Goal: Task Accomplishment & Management: Complete application form

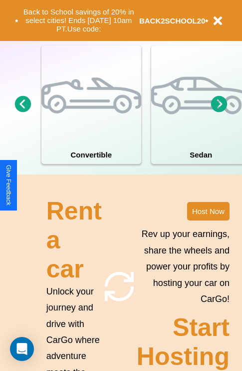
scroll to position [779, 0]
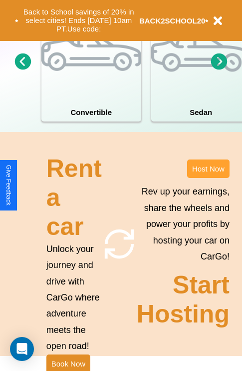
click at [208, 178] on button "Host Now" at bounding box center [208, 168] width 42 height 18
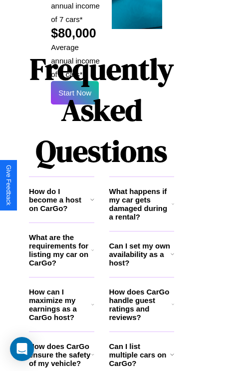
scroll to position [1627, 19]
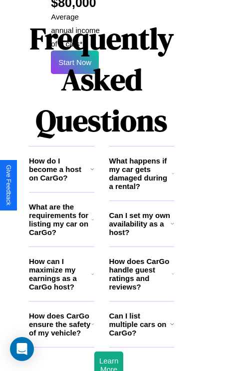
click at [172, 219] on icon at bounding box center [172, 223] width 3 height 8
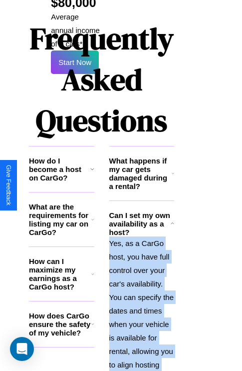
scroll to position [1751, 19]
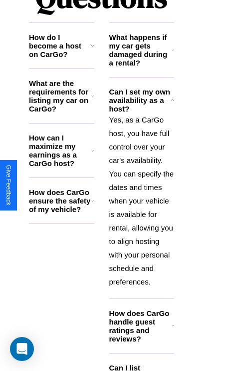
click at [141, 363] on h3 "Can I list multiple cars on CarGo?" at bounding box center [139, 375] width 61 height 25
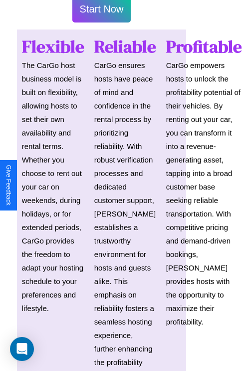
scroll to position [708, 19]
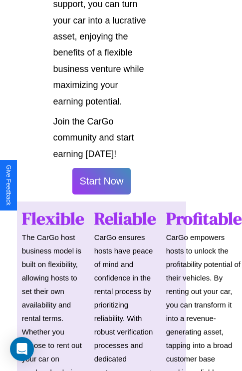
click at [101, 185] on button "Start Now" at bounding box center [101, 181] width 59 height 26
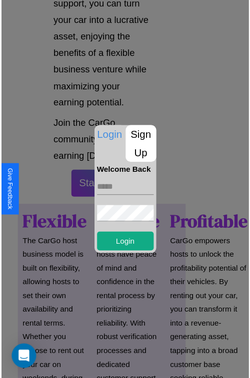
scroll to position [708, 17]
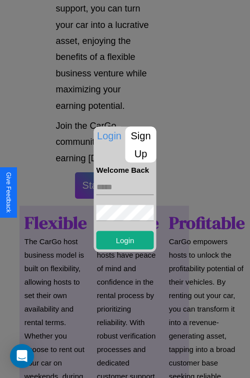
click at [140, 144] on p "Sign Up" at bounding box center [140, 144] width 31 height 36
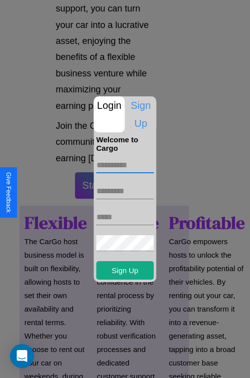
click at [125, 165] on input "text" at bounding box center [124, 165] width 57 height 16
type input "*******"
click at [125, 191] on input "text" at bounding box center [124, 191] width 57 height 16
type input "*******"
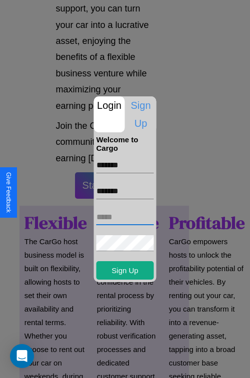
click at [125, 217] on input "text" at bounding box center [124, 217] width 57 height 16
type input "**********"
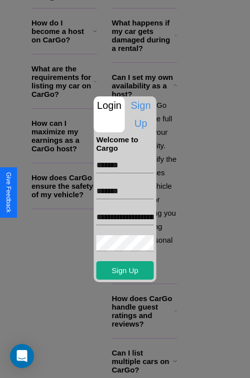
click at [111, 365] on div at bounding box center [125, 189] width 250 height 378
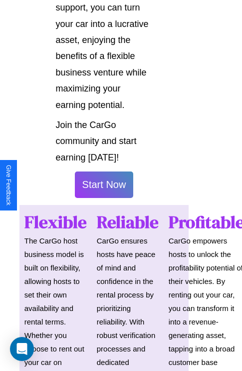
click at [104, 189] on button "Start Now" at bounding box center [104, 184] width 59 height 26
